Goal: Transaction & Acquisition: Purchase product/service

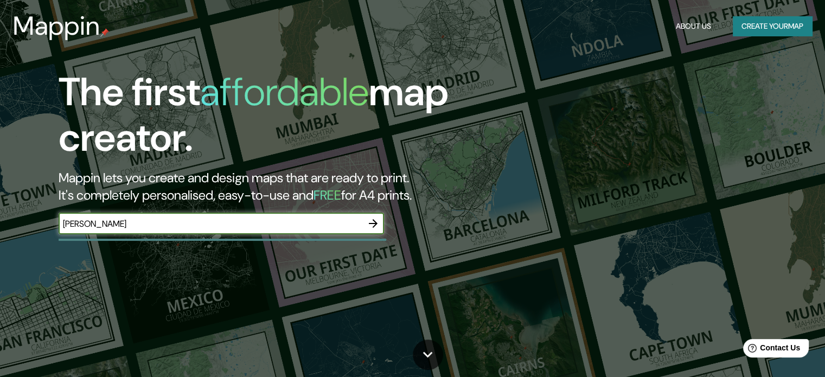
type input "[PERSON_NAME]"
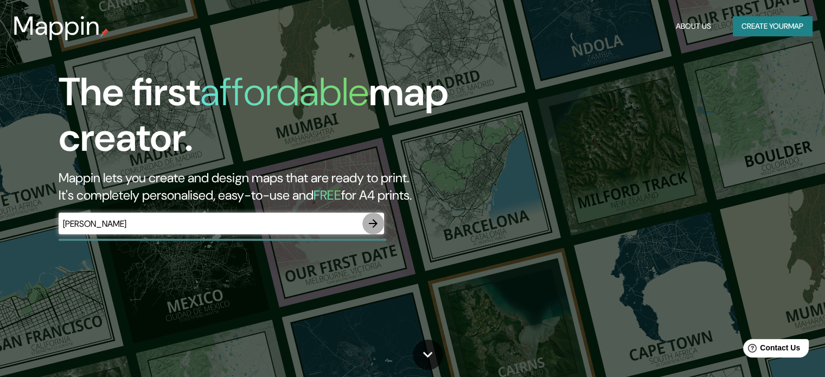
click at [376, 225] on icon "button" at bounding box center [373, 223] width 13 height 13
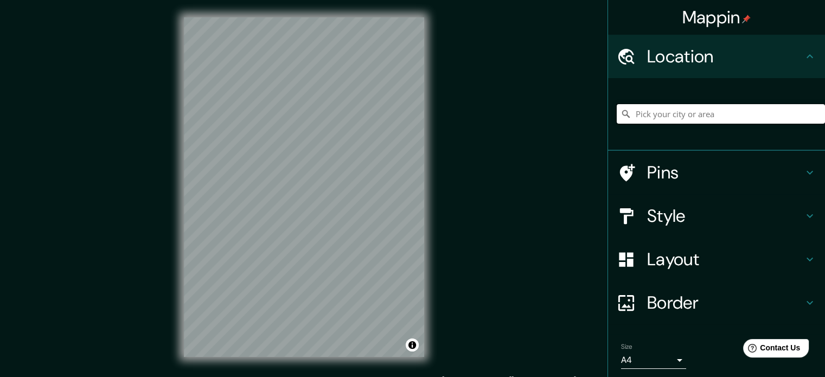
click at [638, 113] on input "Pick your city or area" at bounding box center [721, 114] width 208 height 20
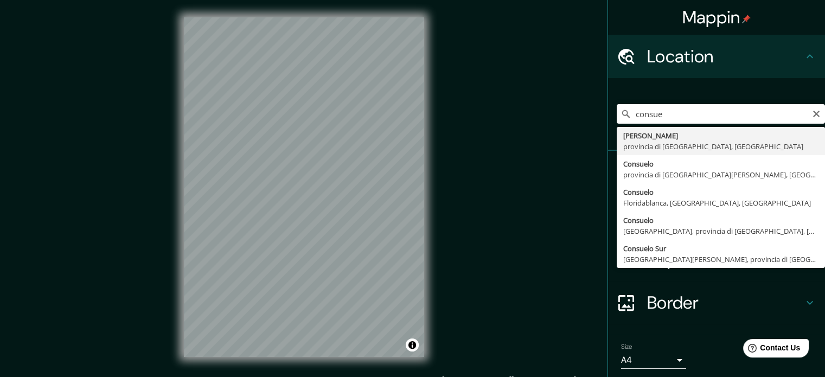
type input "[PERSON_NAME], provincia di [GEOGRAPHIC_DATA], [GEOGRAPHIC_DATA]"
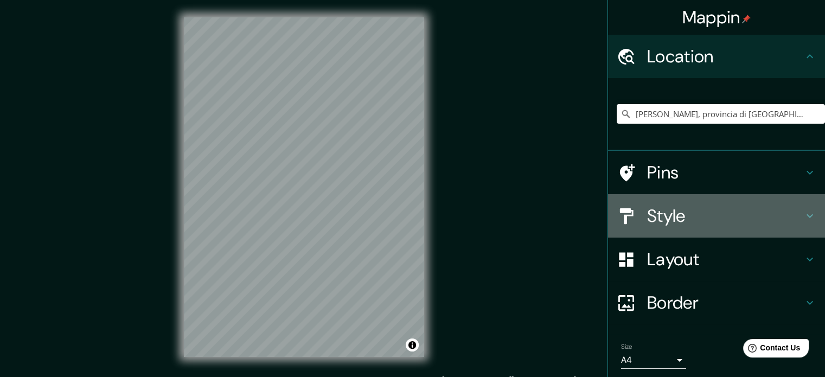
click at [696, 221] on h4 "Style" at bounding box center [725, 216] width 156 height 22
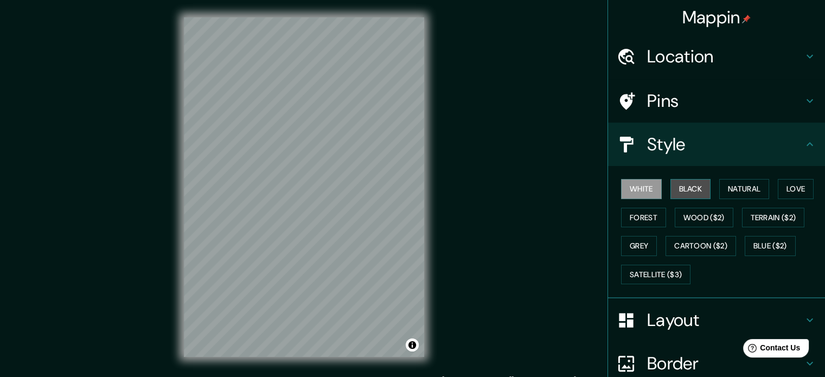
click at [687, 189] on button "Black" at bounding box center [690, 189] width 41 height 20
click at [627, 188] on button "White" at bounding box center [641, 189] width 41 height 20
click at [750, 188] on button "Natural" at bounding box center [744, 189] width 50 height 20
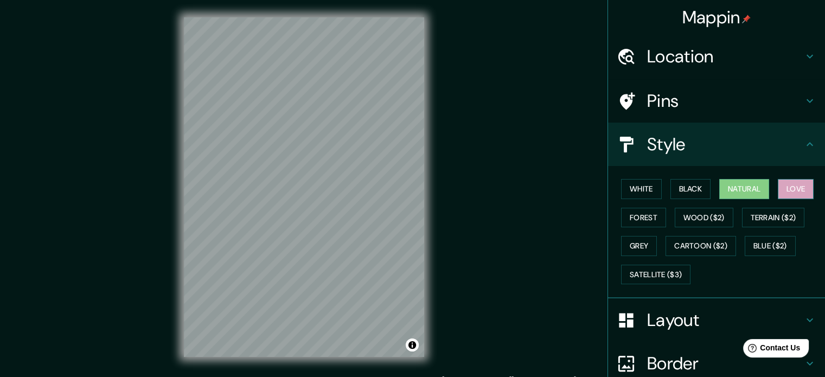
click at [798, 186] on button "Love" at bounding box center [796, 189] width 36 height 20
click at [641, 213] on button "Forest" at bounding box center [643, 218] width 45 height 20
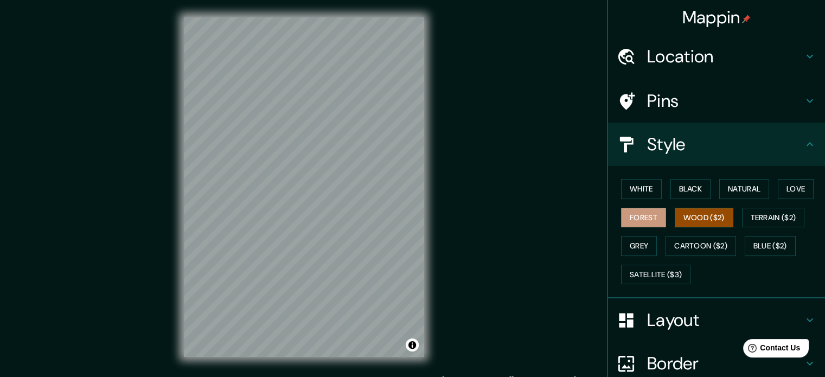
click at [688, 214] on button "Wood ($2)" at bounding box center [704, 218] width 59 height 20
click at [621, 240] on button "Grey" at bounding box center [639, 246] width 36 height 20
click at [632, 247] on button "Grey" at bounding box center [639, 246] width 36 height 20
click at [631, 176] on div "White Black Natural Love Forest Wood ($2) Terrain ($2) Grey Cartoon ($2) Blue (…" at bounding box center [721, 232] width 208 height 114
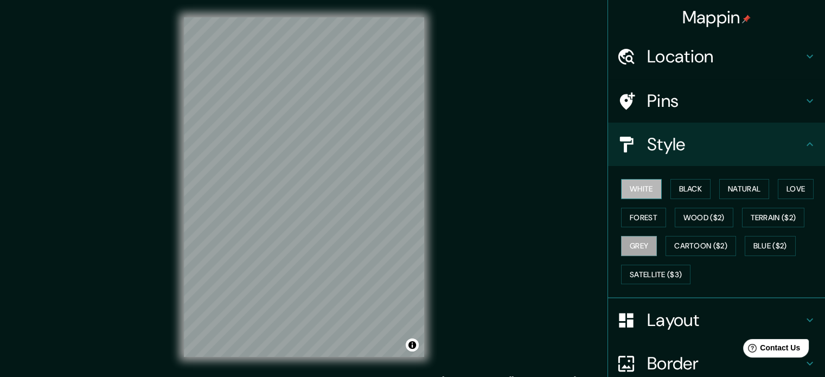
click at [634, 188] on button "White" at bounding box center [641, 189] width 41 height 20
click at [672, 184] on button "Black" at bounding box center [690, 189] width 41 height 20
click at [636, 241] on button "Grey" at bounding box center [639, 246] width 36 height 20
click at [675, 54] on h4 "Location" at bounding box center [725, 57] width 156 height 22
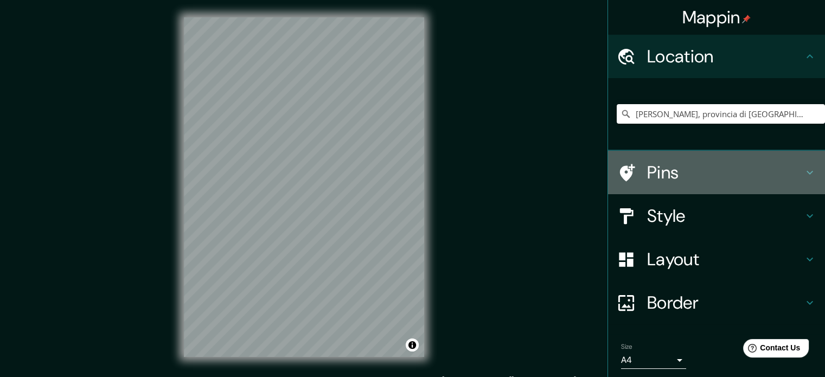
click at [679, 176] on h4 "Pins" at bounding box center [725, 173] width 156 height 22
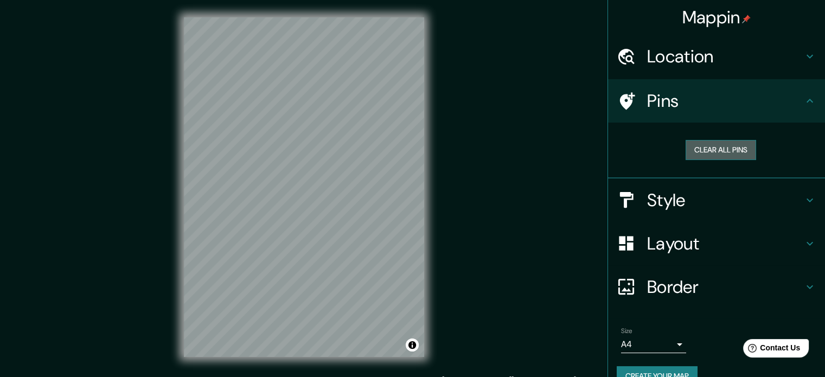
click at [703, 154] on button "Clear all pins" at bounding box center [721, 150] width 71 height 20
click at [701, 196] on h4 "Style" at bounding box center [725, 200] width 156 height 22
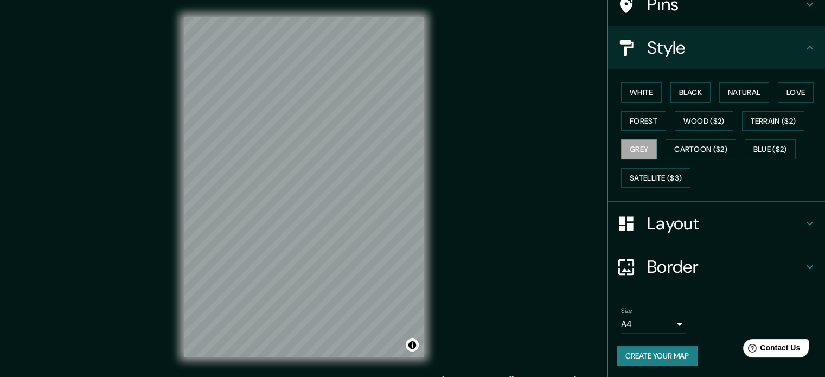
click at [686, 223] on h4 "Layout" at bounding box center [725, 224] width 156 height 22
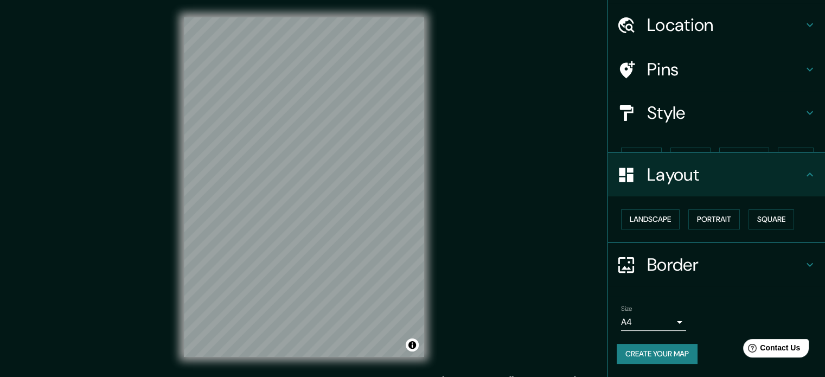
scroll to position [12, 0]
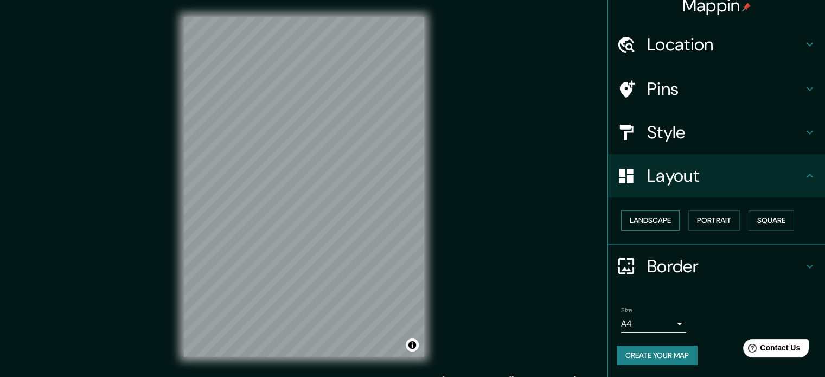
click at [651, 221] on button "Landscape" at bounding box center [650, 220] width 59 height 20
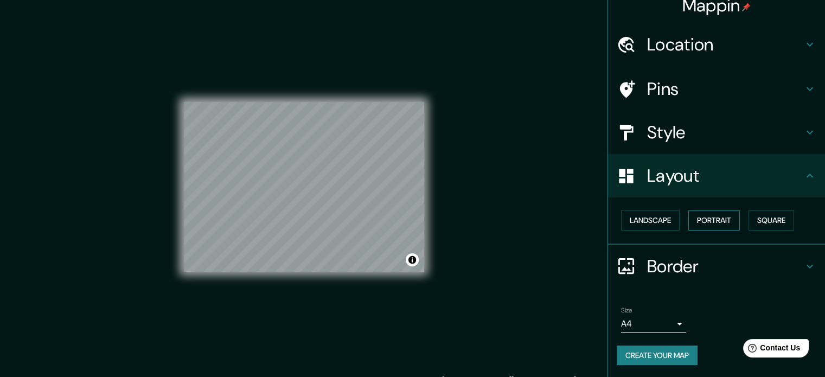
click at [692, 215] on button "Portrait" at bounding box center [714, 220] width 52 height 20
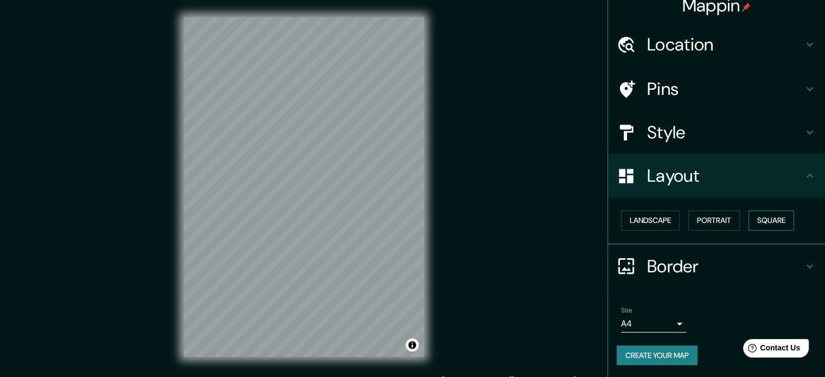
click at [762, 217] on button "Square" at bounding box center [772, 220] width 46 height 20
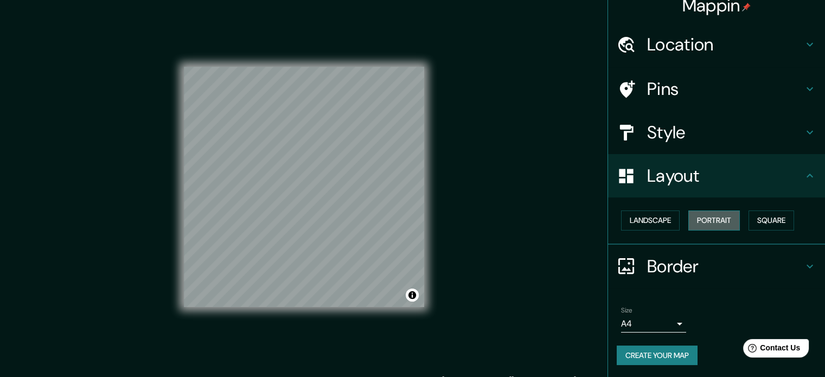
click at [730, 218] on button "Portrait" at bounding box center [714, 220] width 52 height 20
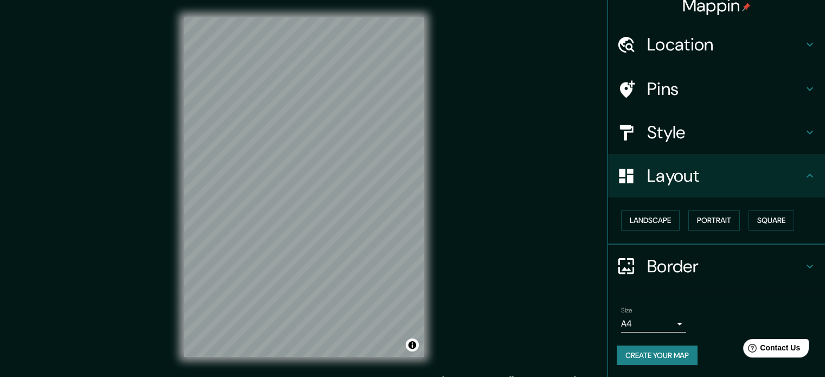
click at [695, 262] on h4 "Border" at bounding box center [725, 266] width 156 height 22
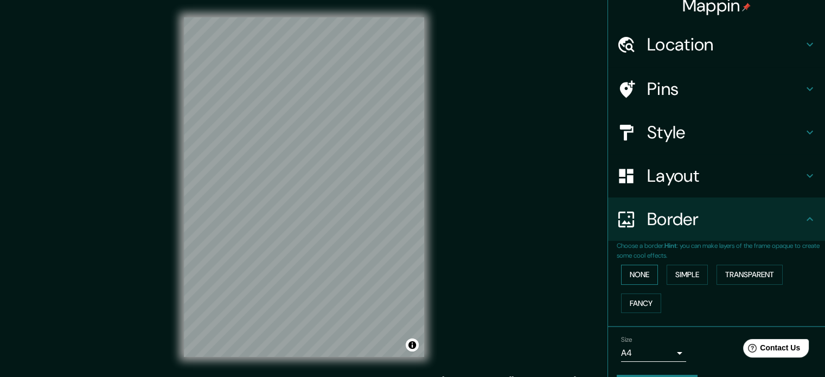
click at [640, 277] on button "None" at bounding box center [639, 275] width 37 height 20
click at [667, 273] on button "Simple" at bounding box center [687, 275] width 41 height 20
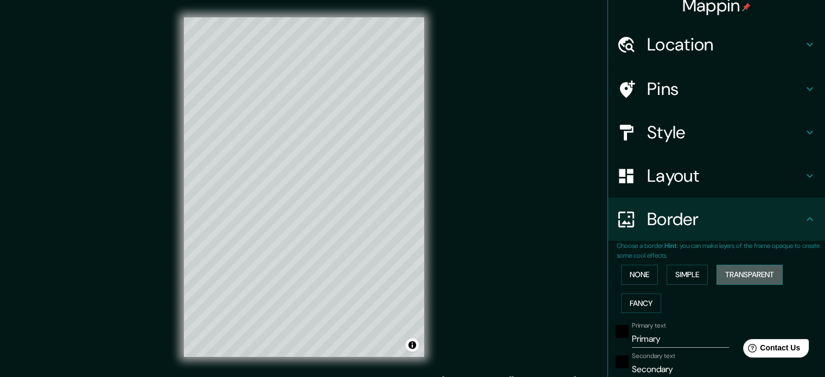
click at [719, 273] on button "Transparent" at bounding box center [750, 275] width 66 height 20
click at [638, 299] on button "Fancy" at bounding box center [641, 303] width 40 height 20
click at [629, 276] on button "None" at bounding box center [639, 275] width 37 height 20
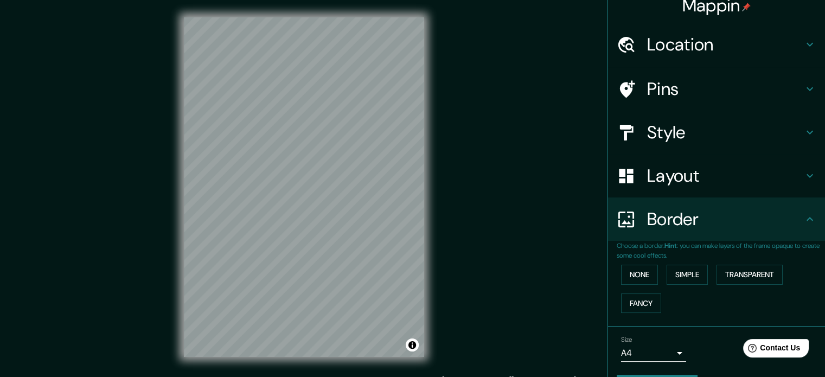
click at [692, 301] on div "None Simple Transparent Fancy" at bounding box center [721, 288] width 208 height 57
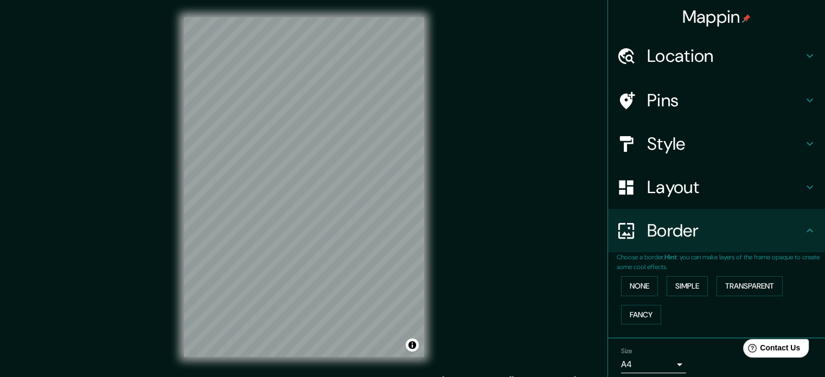
scroll to position [0, 0]
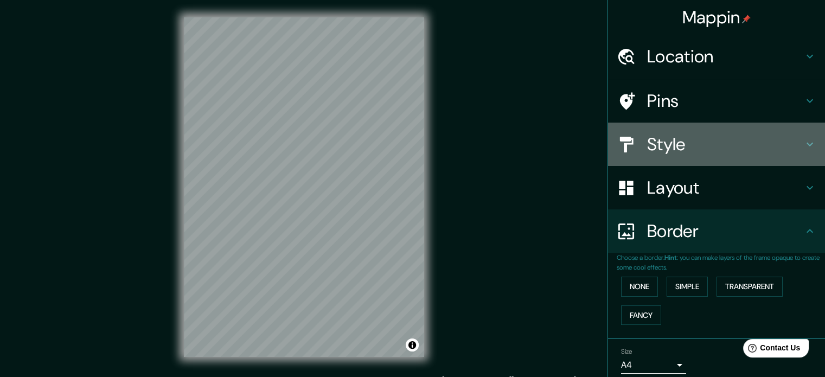
click at [681, 147] on h4 "Style" at bounding box center [725, 144] width 156 height 22
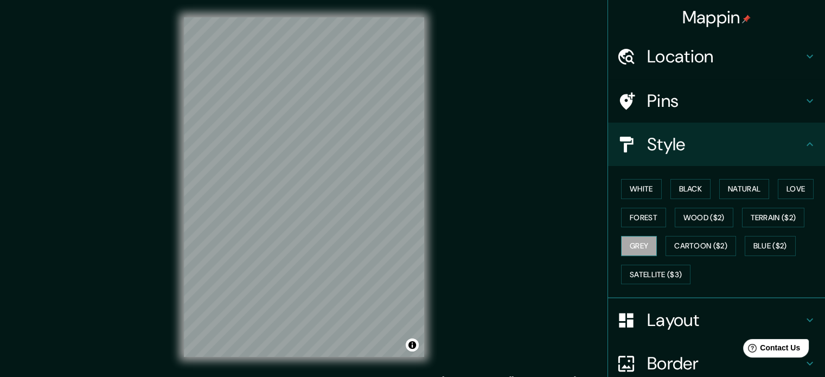
click at [646, 244] on button "Grey" at bounding box center [639, 246] width 36 height 20
click at [642, 246] on button "Grey" at bounding box center [639, 246] width 36 height 20
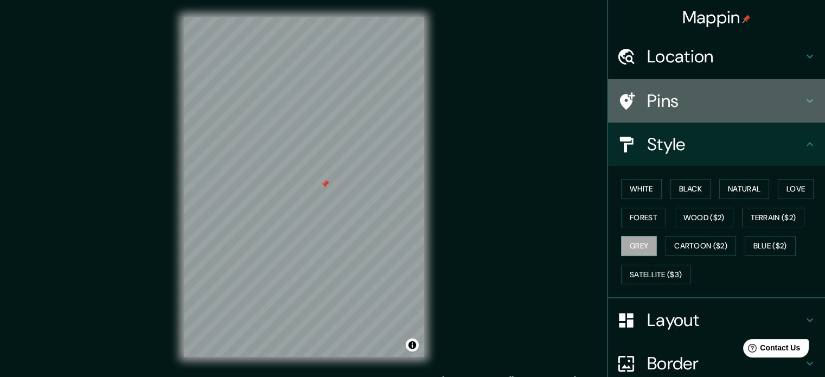
click at [692, 103] on h4 "Pins" at bounding box center [725, 101] width 156 height 22
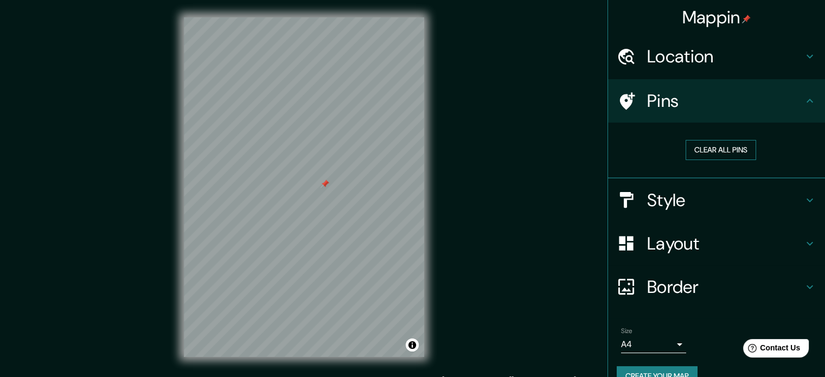
click at [693, 143] on button "Clear all pins" at bounding box center [721, 150] width 71 height 20
click at [693, 66] on h4 "Location" at bounding box center [725, 57] width 156 height 22
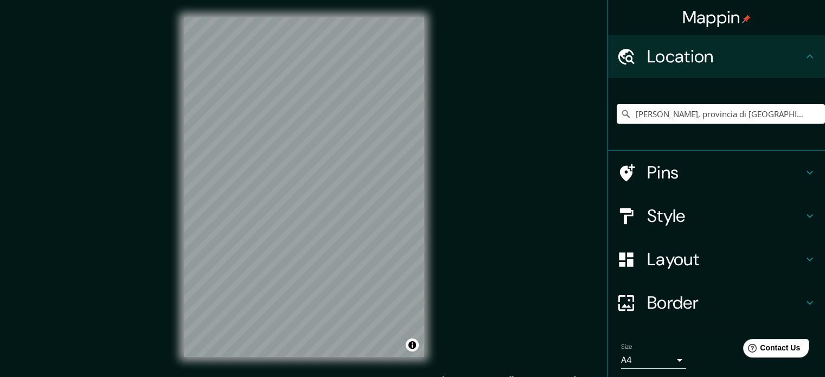
click at [658, 303] on h4 "Border" at bounding box center [725, 303] width 156 height 22
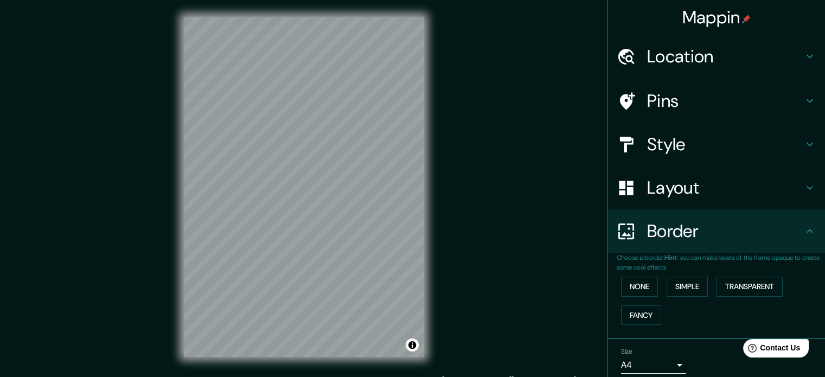
click at [662, 153] on h4 "Style" at bounding box center [725, 144] width 156 height 22
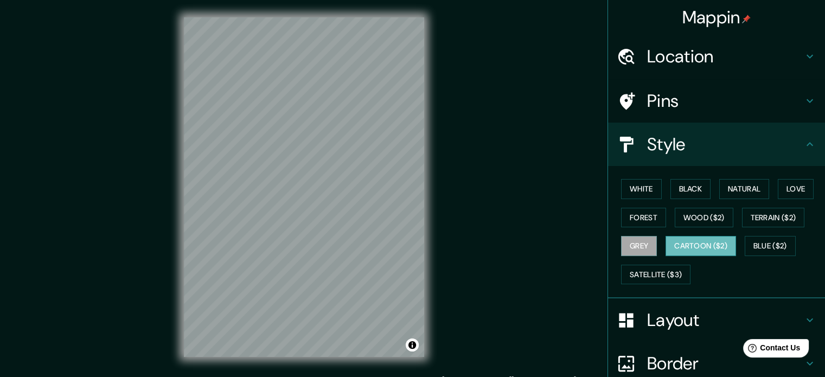
click at [726, 246] on button "Cartoon ($2)" at bounding box center [701, 246] width 71 height 20
click at [760, 245] on button "Blue ($2)" at bounding box center [770, 246] width 51 height 20
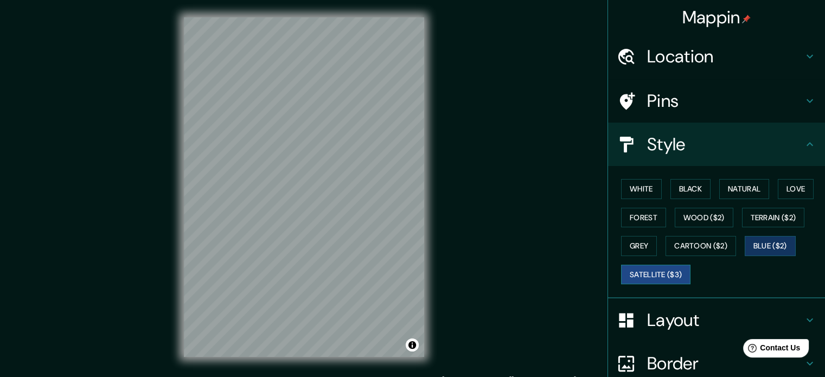
click at [664, 271] on button "Satellite ($3)" at bounding box center [655, 275] width 69 height 20
click at [762, 249] on button "Blue ($2)" at bounding box center [770, 246] width 51 height 20
click at [643, 219] on button "Forest" at bounding box center [643, 218] width 45 height 20
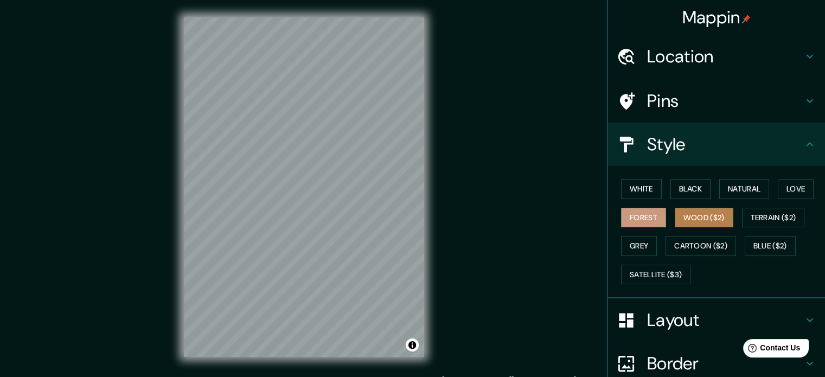
click at [702, 221] on button "Wood ($2)" at bounding box center [704, 218] width 59 height 20
click at [778, 193] on button "Love" at bounding box center [796, 189] width 36 height 20
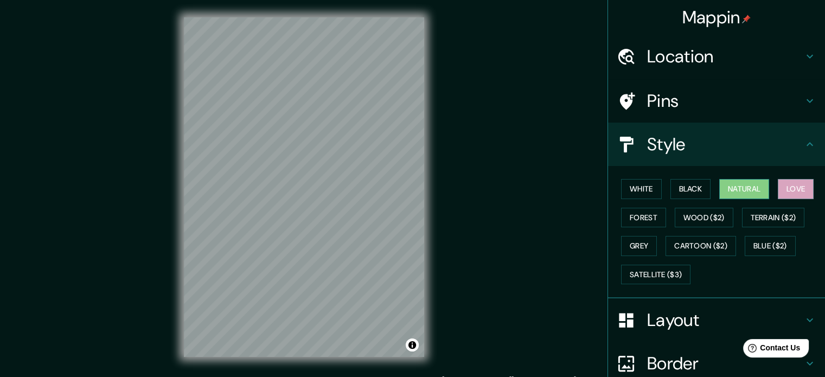
click at [743, 193] on button "Natural" at bounding box center [744, 189] width 50 height 20
drag, startPoint x: 652, startPoint y: 244, endPoint x: 627, endPoint y: 250, distance: 25.5
click at [651, 245] on div "White Black Natural Love Forest Wood ($2) Terrain ($2) Grey Cartoon ($2) Blue (…" at bounding box center [721, 232] width 208 height 114
click at [627, 250] on button "Grey" at bounding box center [639, 246] width 36 height 20
